Goal: Answer question/provide support

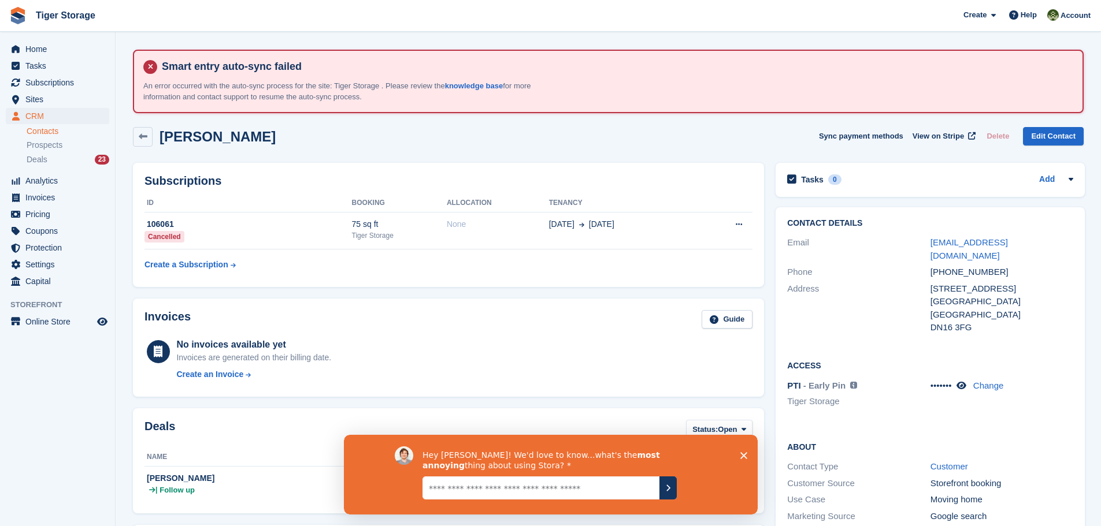
drag, startPoint x: 287, startPoint y: 141, endPoint x: 160, endPoint y: 144, distance: 126.6
click at [160, 144] on div "James Chamberlain Sync payment methods View on Stripe Delete Edit Contact" at bounding box center [608, 137] width 951 height 20
copy h2 "James Chamberlain"
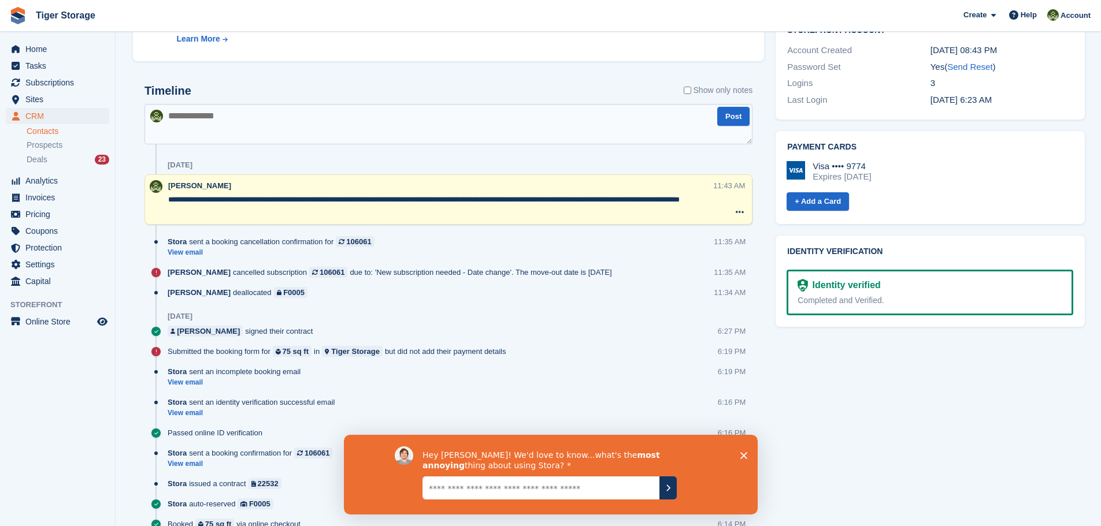
scroll to position [554, 0]
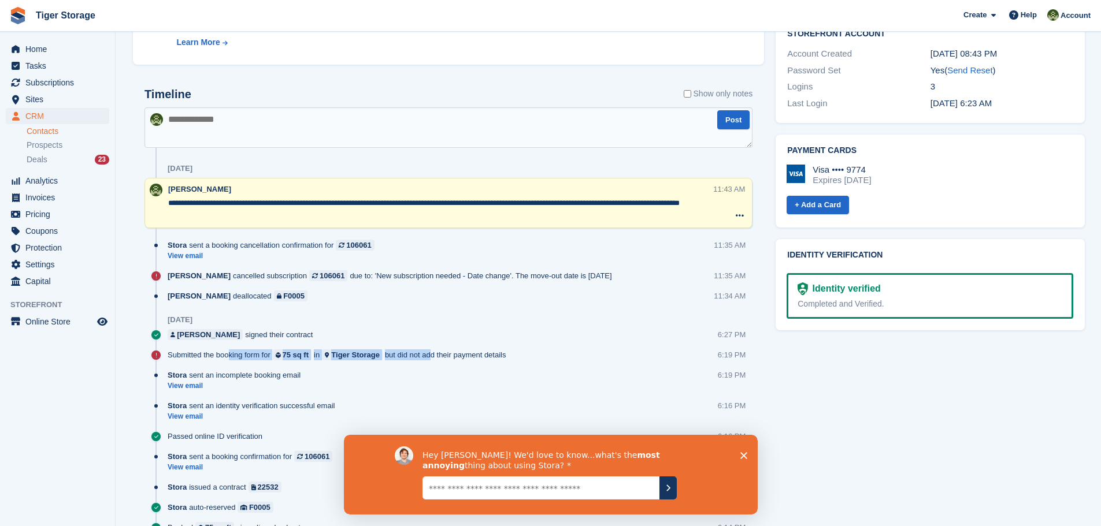
drag, startPoint x: 210, startPoint y: 357, endPoint x: 430, endPoint y: 357, distance: 219.6
click at [430, 357] on div "Submitted the booking form for 75 sq ft in Tiger Storage but did not add their …" at bounding box center [340, 355] width 344 height 11
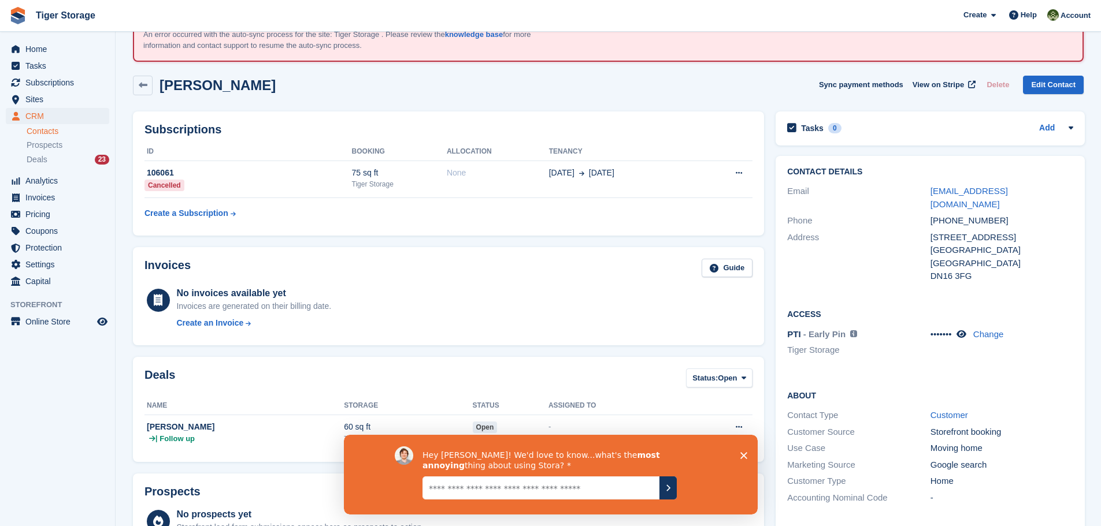
scroll to position [0, 0]
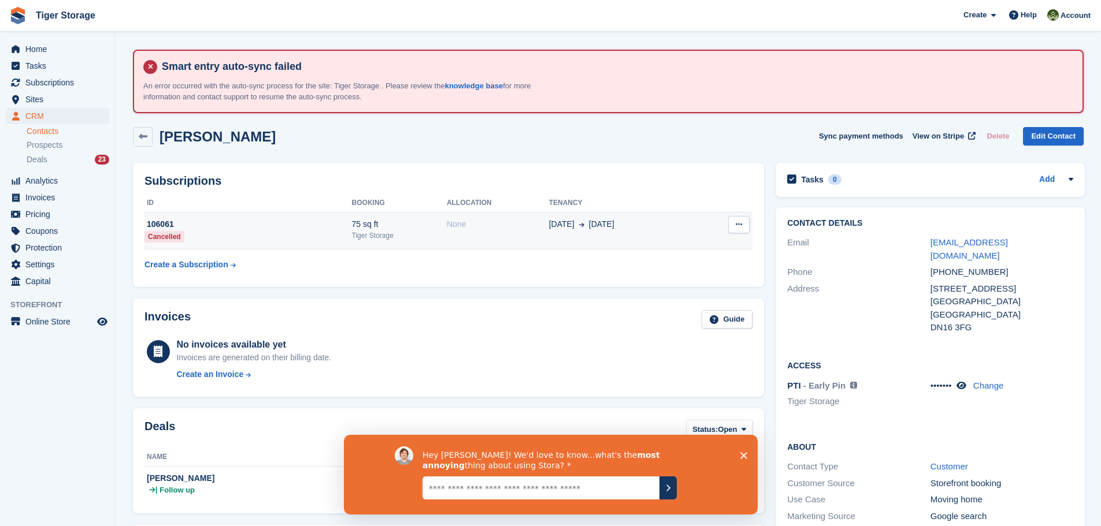
click at [377, 231] on div "Tiger Storage" at bounding box center [399, 236] width 95 height 10
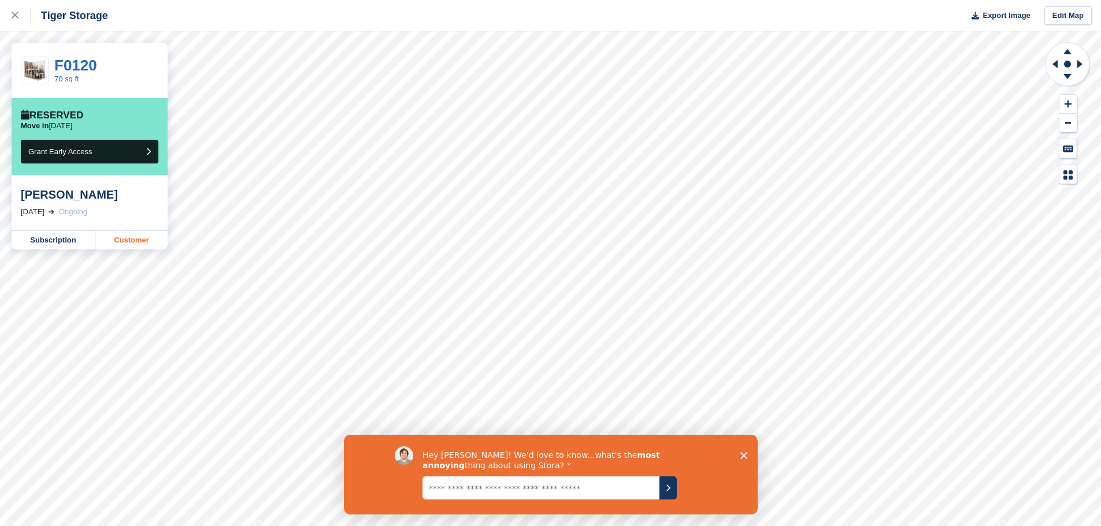
click at [117, 238] on link "Customer" at bounding box center [131, 240] width 72 height 18
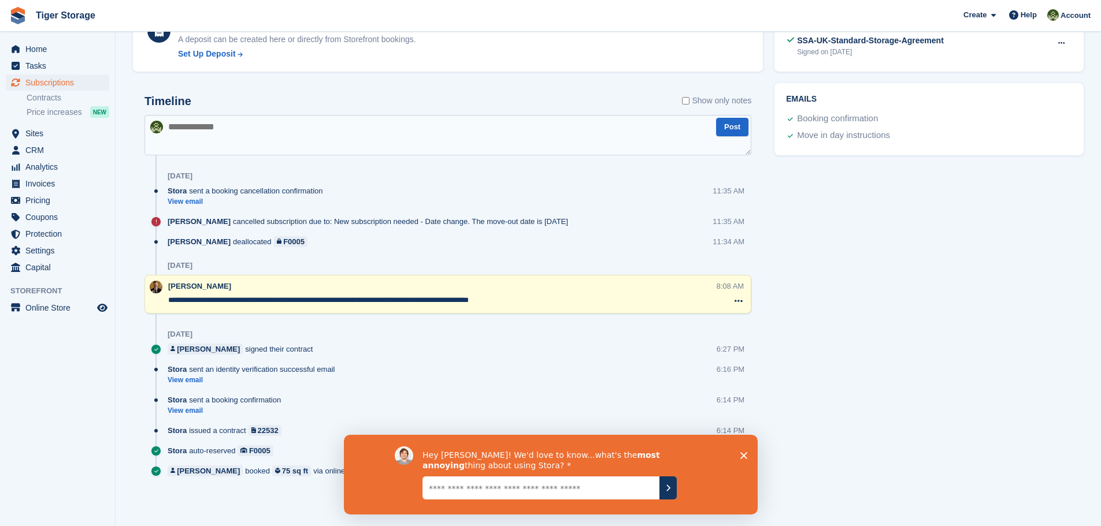
drag, startPoint x: 296, startPoint y: 299, endPoint x: 524, endPoint y: 299, distance: 227.7
click at [524, 299] on textarea "**********" at bounding box center [442, 301] width 548 height 12
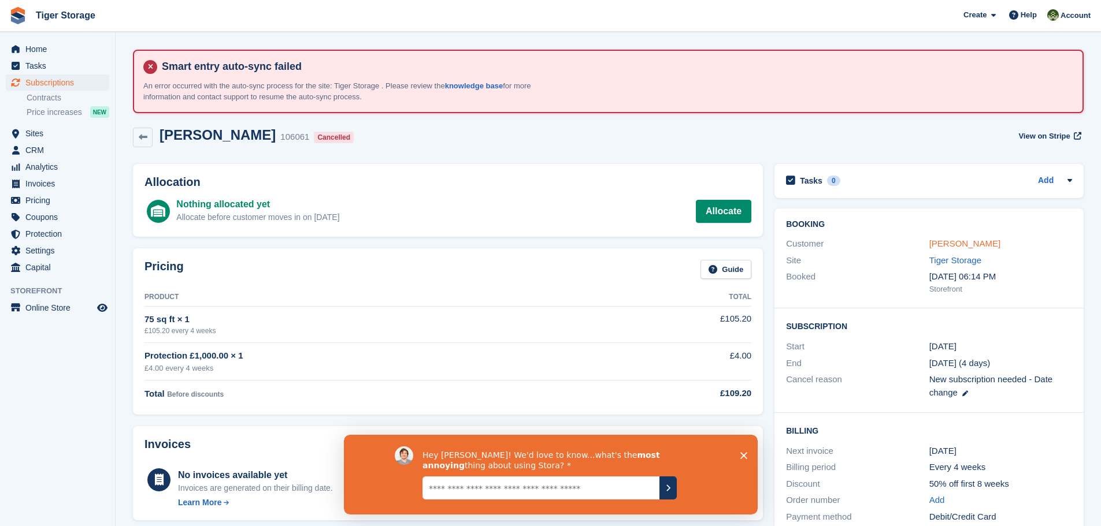
click at [933, 244] on link "James Chamberlain" at bounding box center [964, 244] width 71 height 10
